Goal: Task Accomplishment & Management: Use online tool/utility

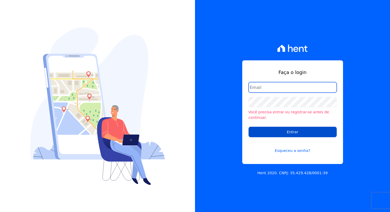
type input "[PERSON_NAME][EMAIL_ADDRESS][PERSON_NAME][DOMAIN_NAME]"
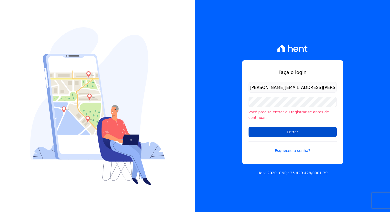
click at [294, 130] on input "Entrar" at bounding box center [292, 132] width 88 height 10
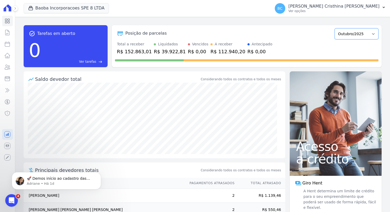
click at [347, 34] on select "Março/2025 Abril/2025 Maio/2025 Junho/2025 Julho/2025 Agosto/2025 Setembro/2025…" at bounding box center [356, 33] width 44 height 11
click at [351, 32] on select "Março/2025 Abril/2025 Maio/2025 Junho/2025 Julho/2025 Agosto/2025 Setembro/2025…" at bounding box center [356, 33] width 44 height 11
click at [342, 11] on p "Ver opções" at bounding box center [333, 11] width 91 height 4
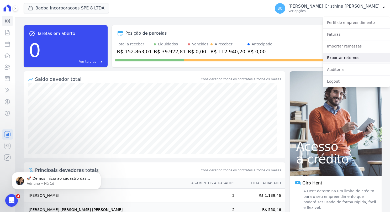
click at [336, 58] on link "Exportar retornos" at bounding box center [356, 57] width 67 height 9
